Goal: Navigation & Orientation: Find specific page/section

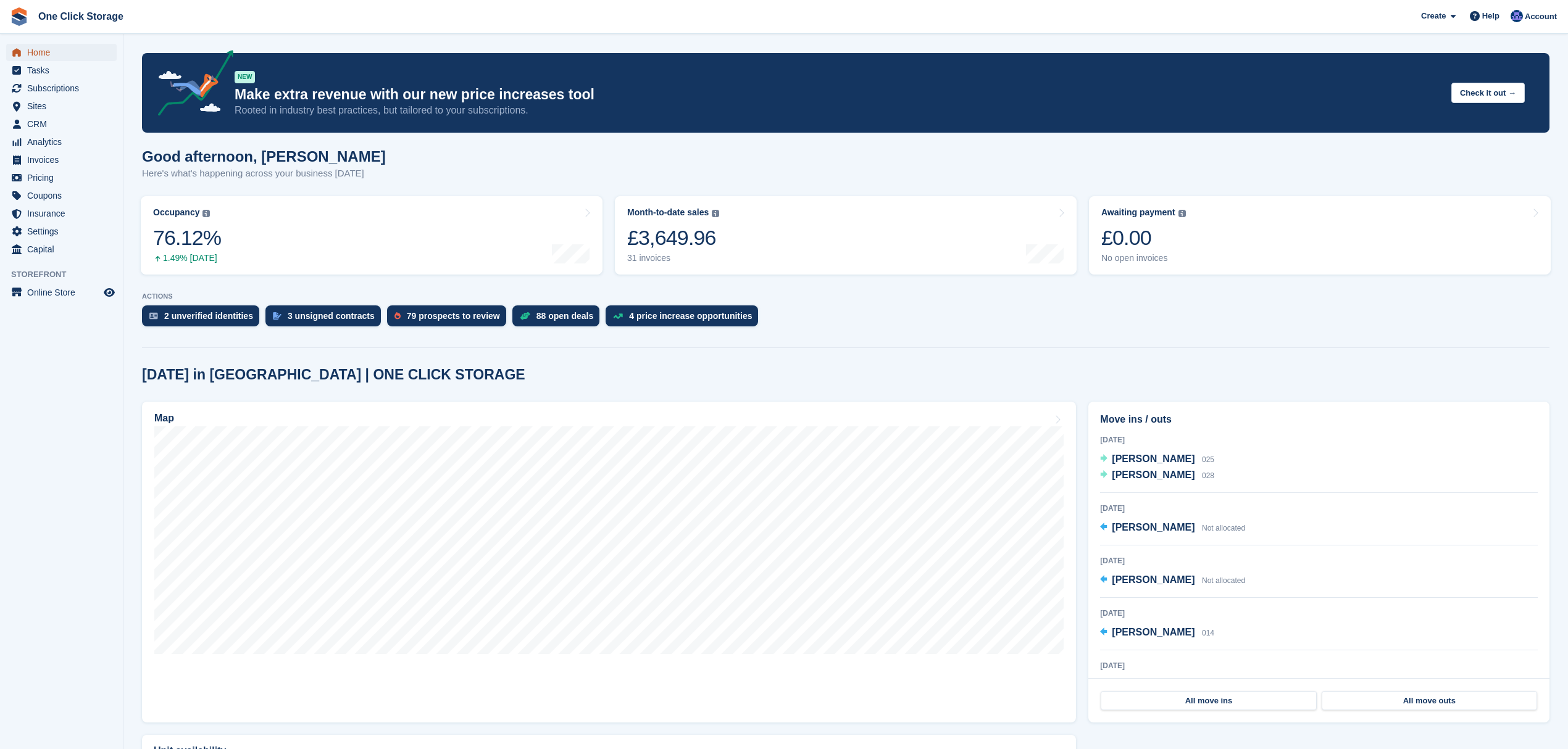
click at [69, 48] on span "Home" at bounding box center [64, 53] width 74 height 18
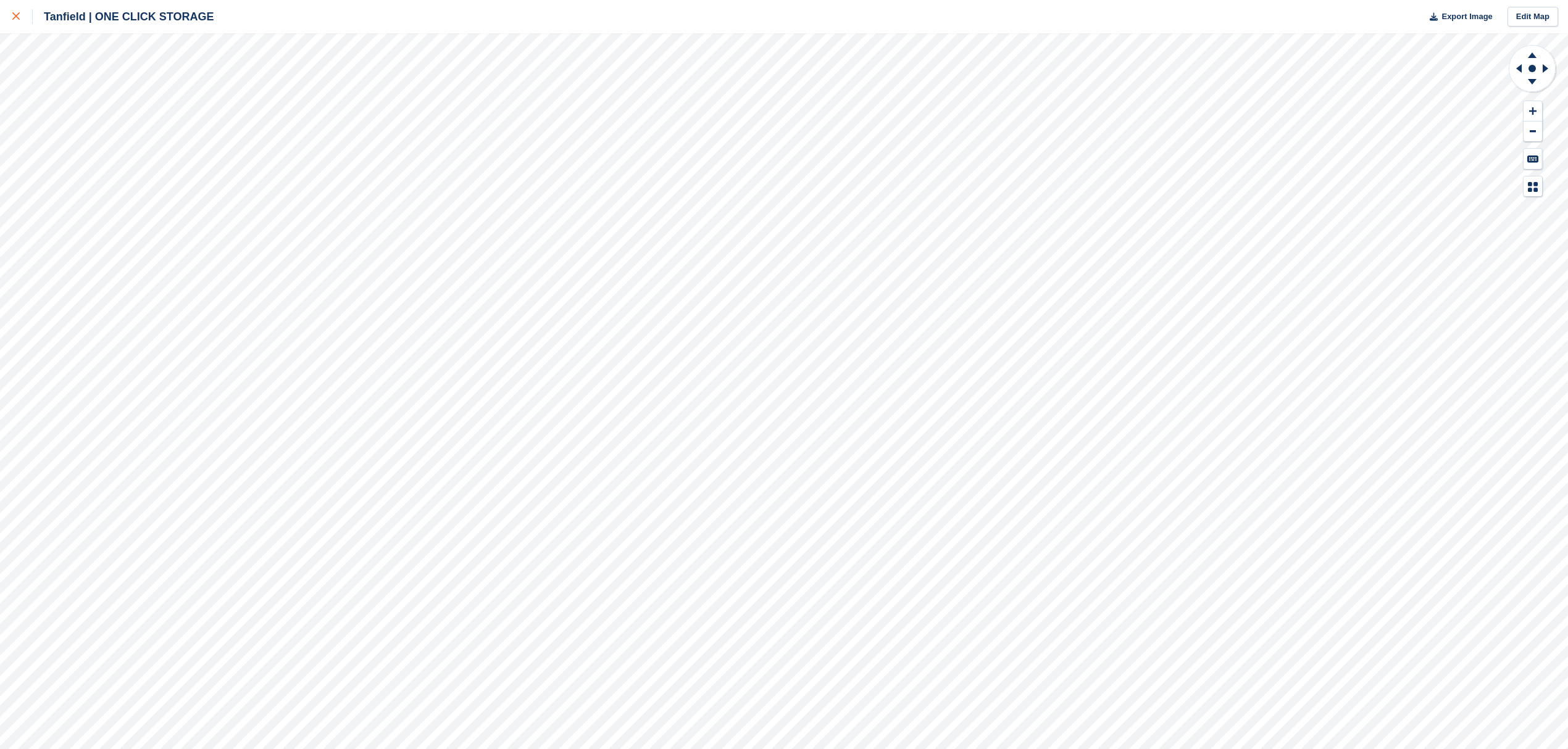
click at [19, 24] on link at bounding box center [16, 17] width 32 height 33
